Goal: Navigation & Orientation: Find specific page/section

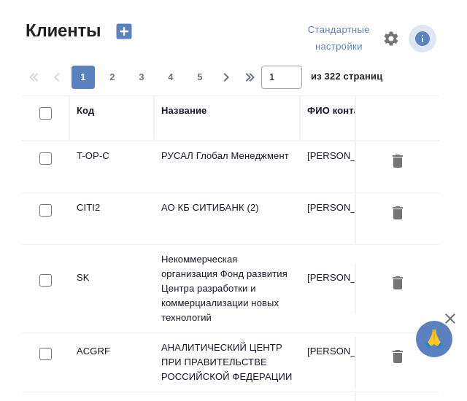
select select "RU"
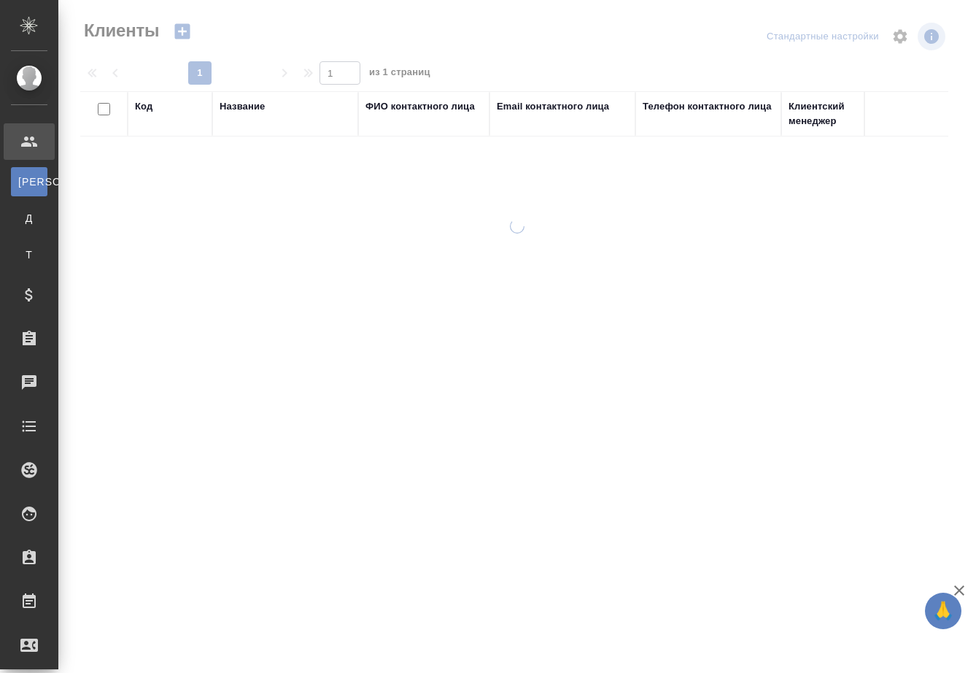
select select "RU"
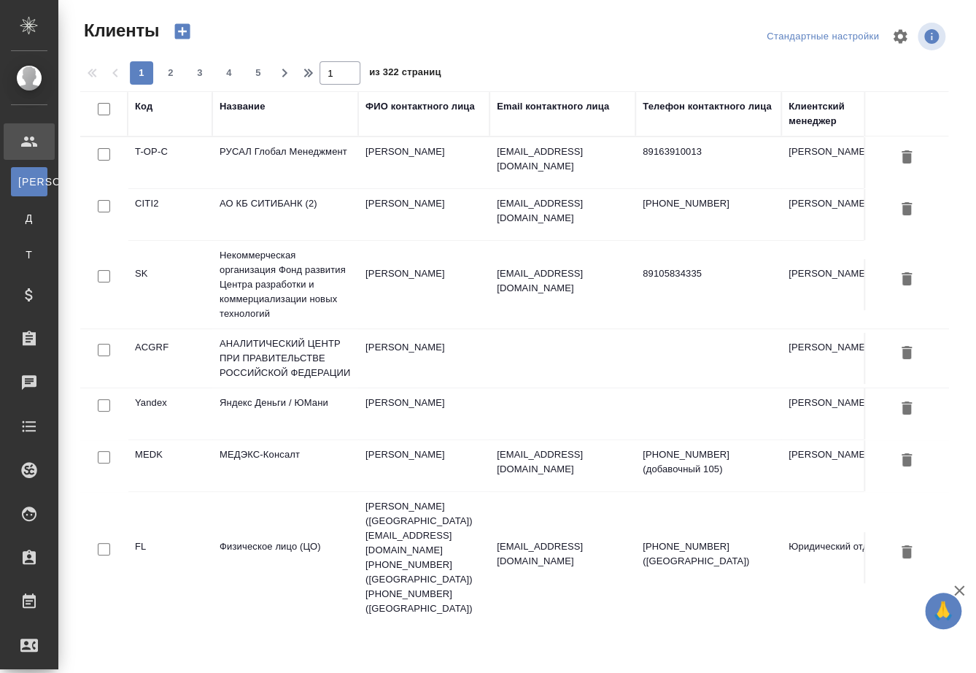
click at [514, 26] on div at bounding box center [520, 36] width 293 height 35
